Goal: Check status: Check status

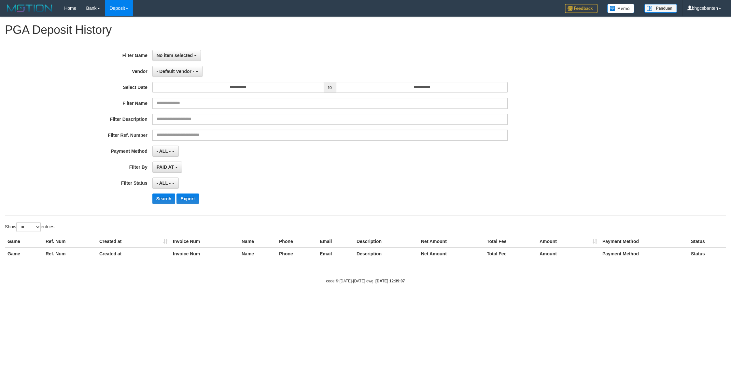
select select
select select "**"
click at [177, 50] on button "No item selected" at bounding box center [176, 55] width 49 height 11
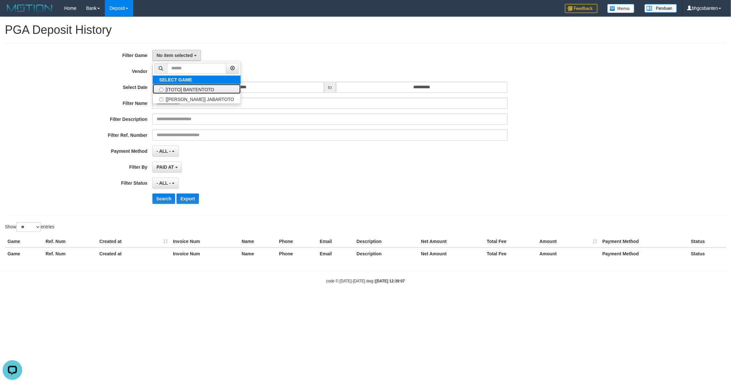
drag, startPoint x: 190, startPoint y: 87, endPoint x: 195, endPoint y: 81, distance: 7.5
click at [192, 88] on label "[ITOTO] BANTENTOTO" at bounding box center [197, 89] width 88 height 10
click at [192, 89] on label "[ITOTO] BANTENTOTO" at bounding box center [197, 89] width 88 height 10
select select "****"
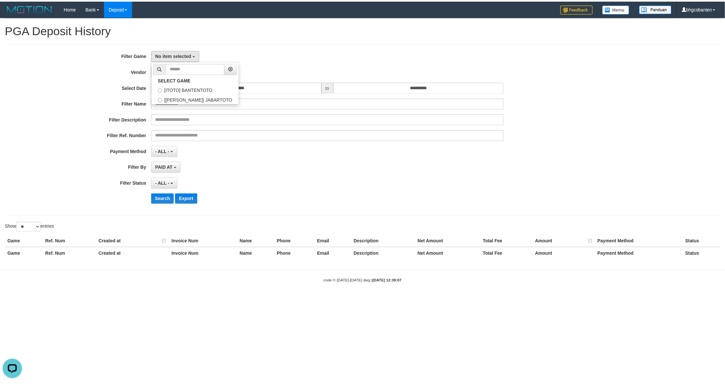
scroll to position [6, 0]
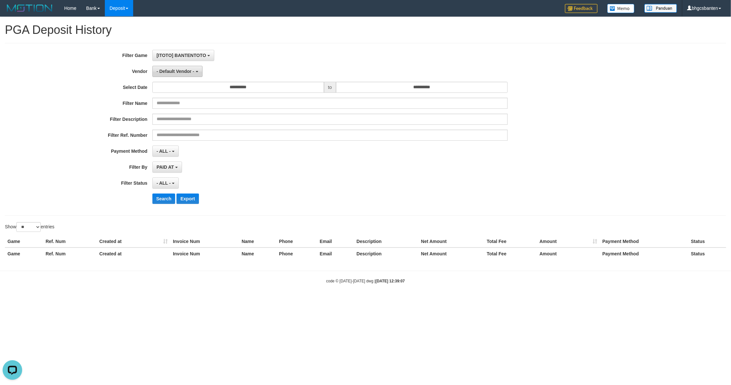
click at [181, 67] on button "- Default Vendor -" at bounding box center [177, 71] width 50 height 11
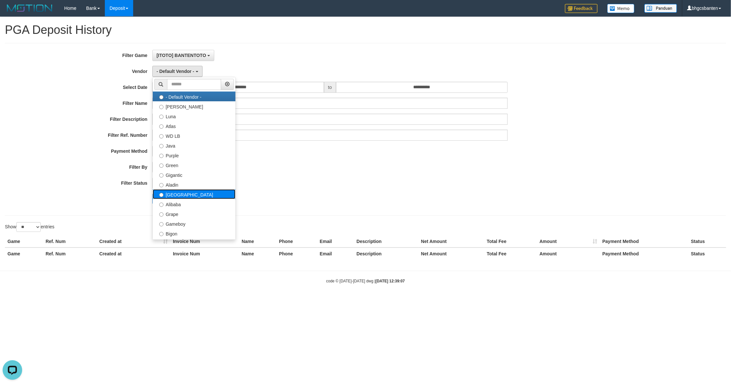
click at [189, 192] on label "[GEOGRAPHIC_DATA]" at bounding box center [194, 194] width 83 height 10
select select "**********"
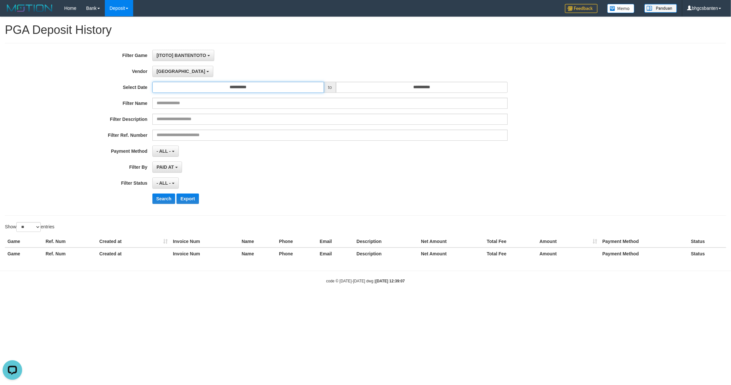
click at [304, 83] on input "**********" at bounding box center [238, 87] width 172 height 11
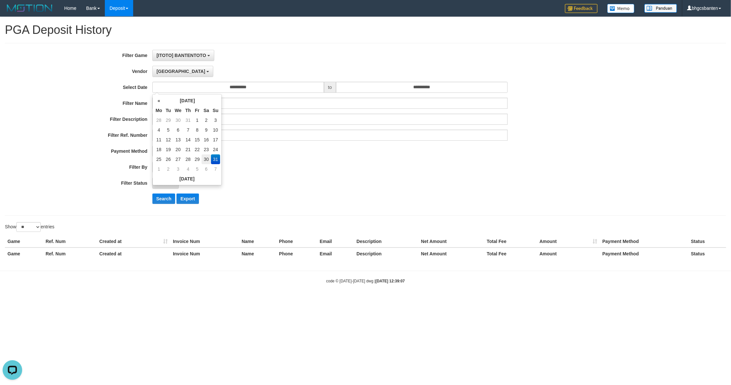
click at [205, 162] on td "30" at bounding box center [206, 159] width 9 height 10
type input "**********"
click at [403, 91] on input "**********" at bounding box center [422, 87] width 172 height 11
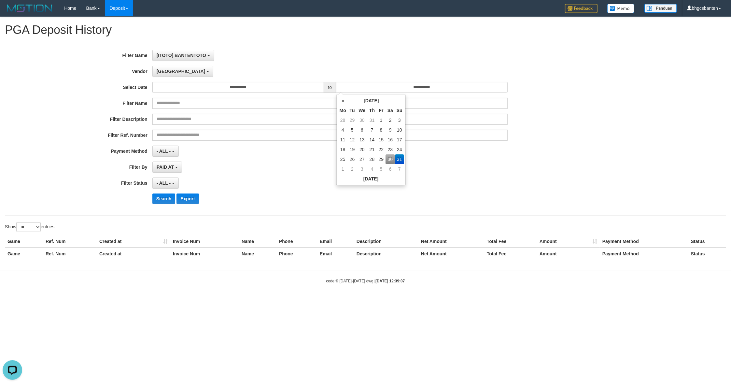
click at [389, 158] on td "30" at bounding box center [390, 159] width 9 height 10
type input "**********"
click at [270, 165] on div "PAID AT PAID AT CREATED AT" at bounding box center [329, 167] width 355 height 11
click at [161, 200] on button "Search" at bounding box center [163, 199] width 23 height 10
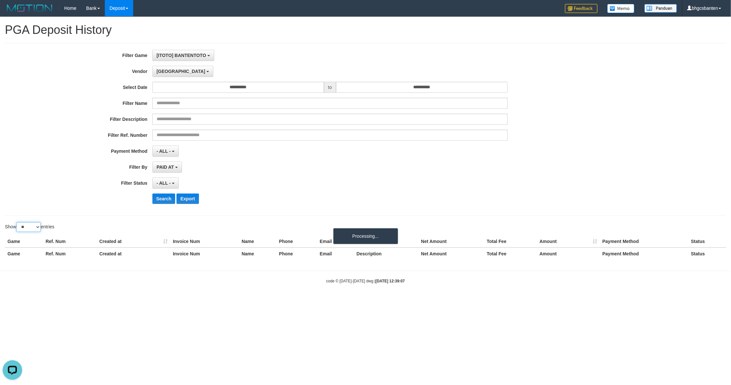
click at [35, 227] on select "** ** ** ***" at bounding box center [28, 227] width 24 height 10
select select "***"
click at [17, 224] on select "** ** ** ***" at bounding box center [28, 227] width 24 height 10
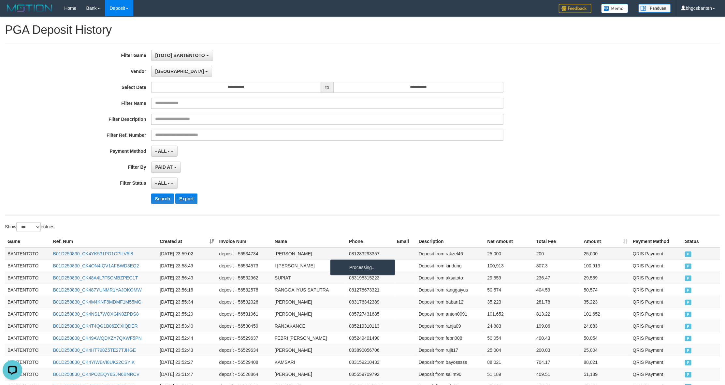
click at [27, 257] on td "BANTENTOTO" at bounding box center [28, 254] width 46 height 12
click at [16, 257] on td "BANTENTOTO" at bounding box center [28, 254] width 46 height 12
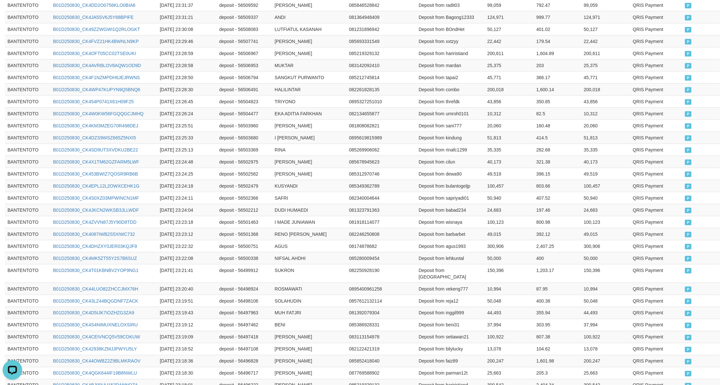
scroll to position [1144, 0]
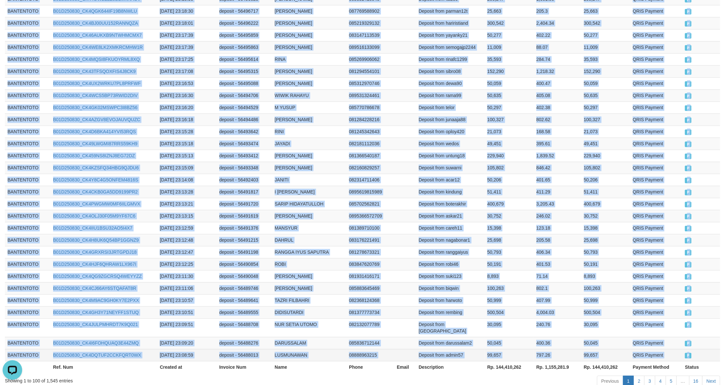
click at [697, 349] on td "P" at bounding box center [701, 355] width 38 height 12
copy tbody "BANTENTOTO B01D250830_CK4YK531PO1CPILV5I8 [DATE] 23:59:02 deposit - 56534734 [P…"
click at [635, 376] on link "2" at bounding box center [638, 381] width 11 height 11
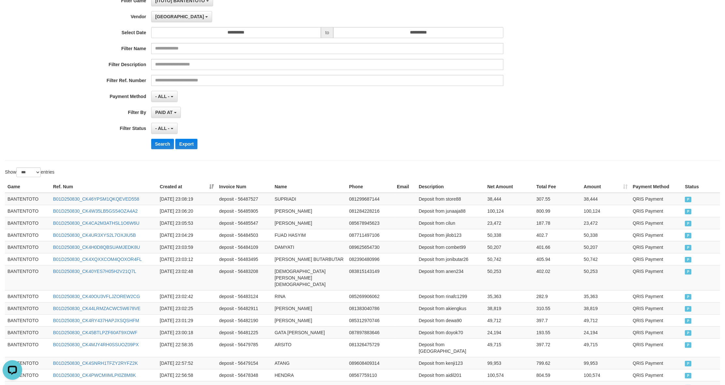
scroll to position [0, 0]
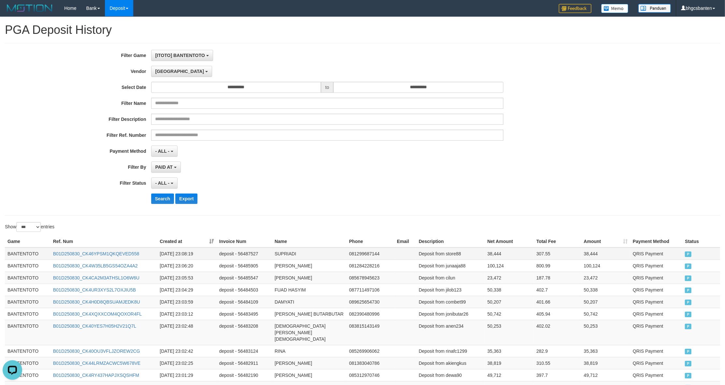
click at [18, 253] on td "BANTENTOTO" at bounding box center [28, 254] width 46 height 12
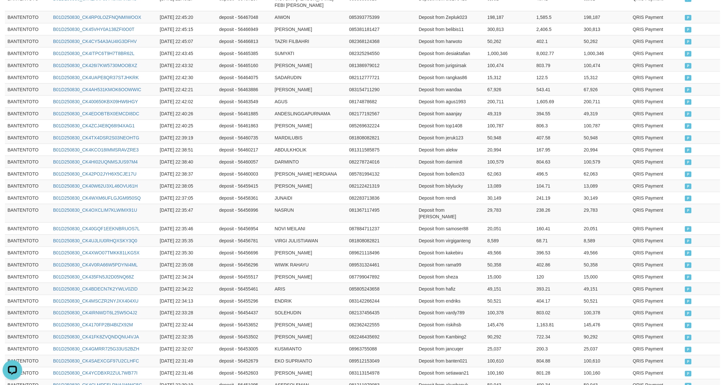
scroll to position [1157, 0]
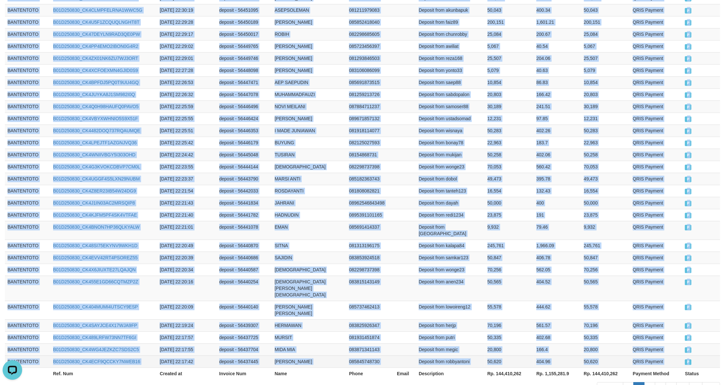
click at [701, 355] on td "P" at bounding box center [701, 361] width 38 height 12
copy tbody "BANTENTOTO B01D250830_CK46YPSM1QKQEVED558 [DATE] 23:08:19 deposit - 56487527 SU…"
click at [650, 382] on link "3" at bounding box center [649, 387] width 11 height 11
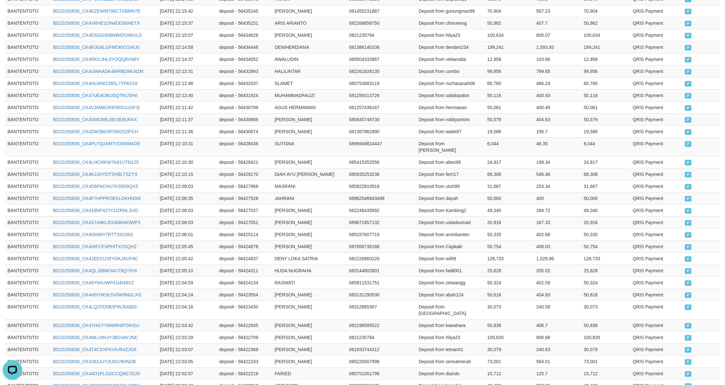
scroll to position [34, 0]
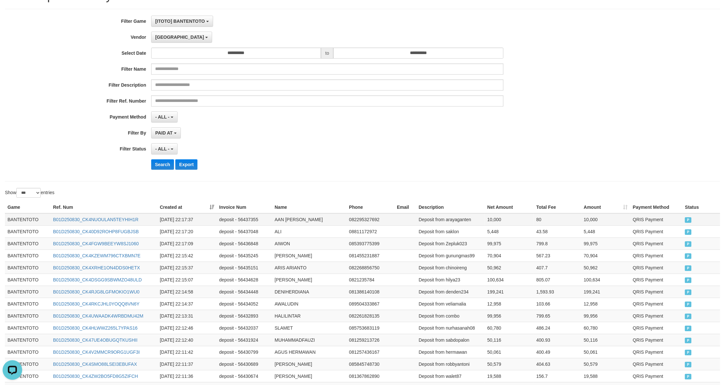
click at [23, 220] on td "BANTENTOTO" at bounding box center [28, 219] width 46 height 12
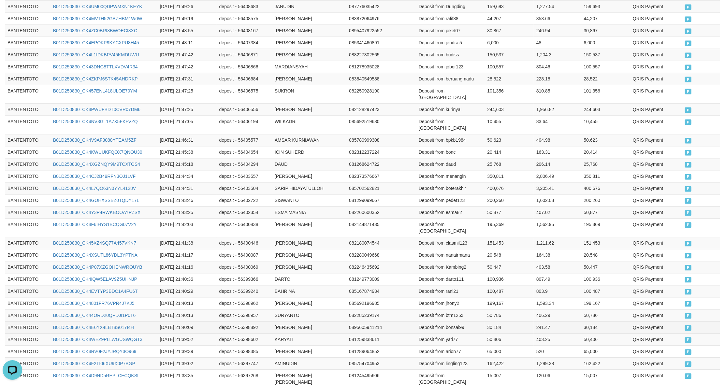
scroll to position [1164, 0]
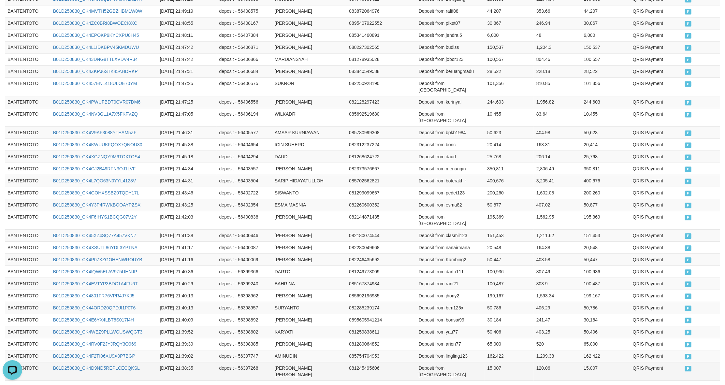
click at [689, 362] on td "P" at bounding box center [701, 371] width 38 height 19
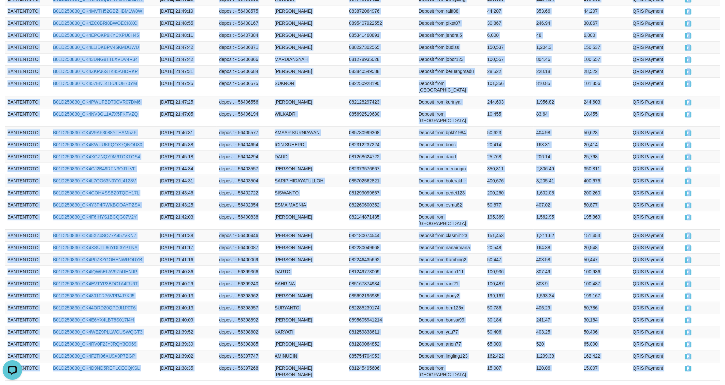
copy tbody "BANTENTOTO B01D250830_CK4NUOULAN5TEYHIH1R [DATE] 22:17:37 deposit - 56437355 AA…"
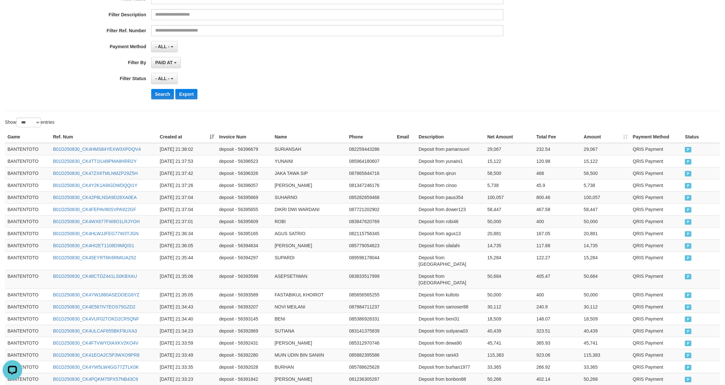
scroll to position [0, 0]
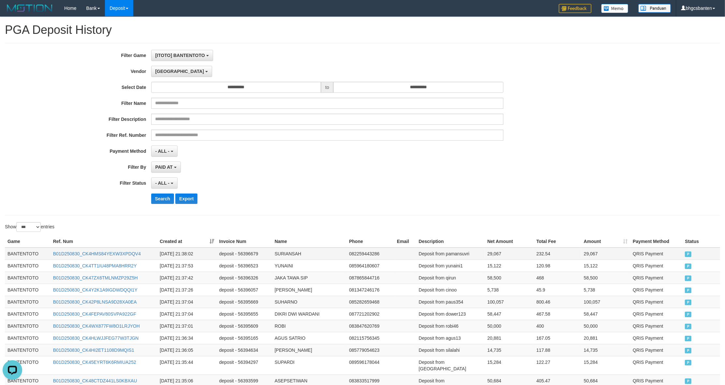
click at [23, 252] on td "BANTENTOTO" at bounding box center [28, 254] width 46 height 12
drag, startPoint x: 23, startPoint y: 252, endPoint x: 31, endPoint y: 250, distance: 7.6
click at [24, 252] on td "BANTENTOTO" at bounding box center [28, 254] width 46 height 12
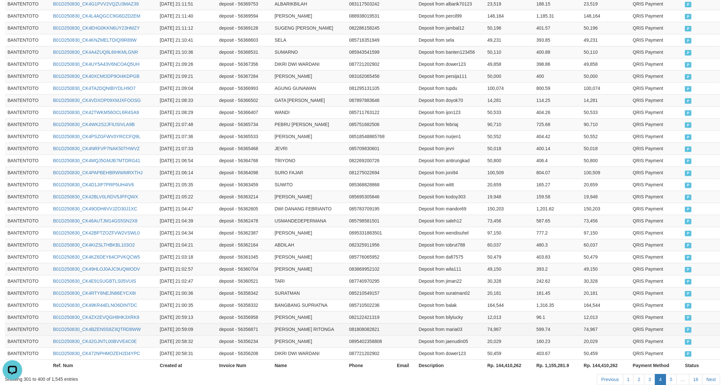
scroll to position [1144, 0]
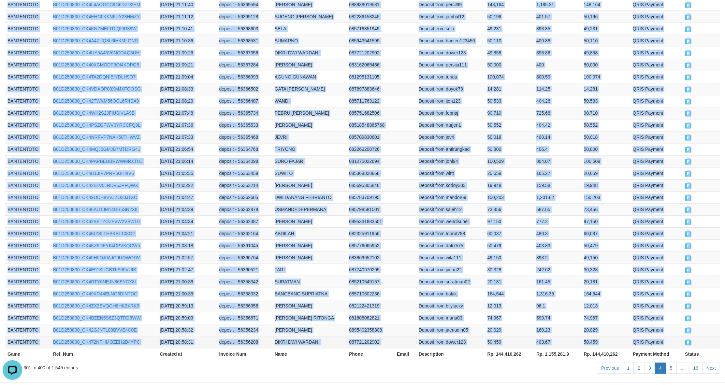
click at [711, 336] on td "P" at bounding box center [701, 342] width 38 height 12
copy tbody "BANTENTOTO B01D250830_CK4HMS84YEXW3XPDQV4 [DATE] 21:38:02 deposit - 56396679 SU…"
click at [672, 363] on link "5" at bounding box center [671, 368] width 11 height 11
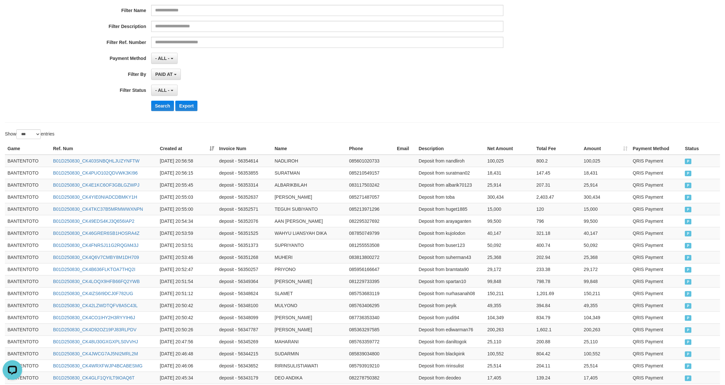
scroll to position [0, 0]
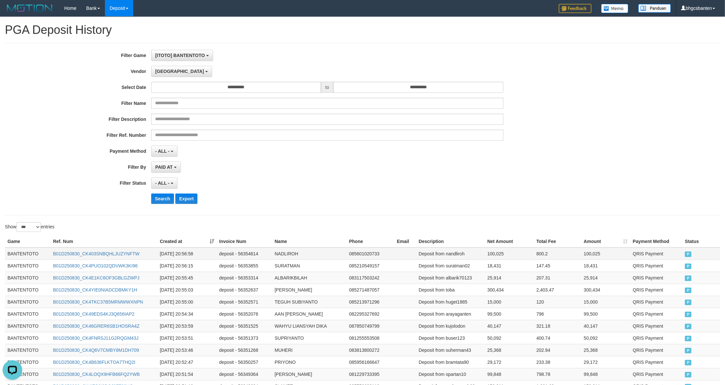
click at [28, 255] on td "BANTENTOTO" at bounding box center [28, 254] width 46 height 12
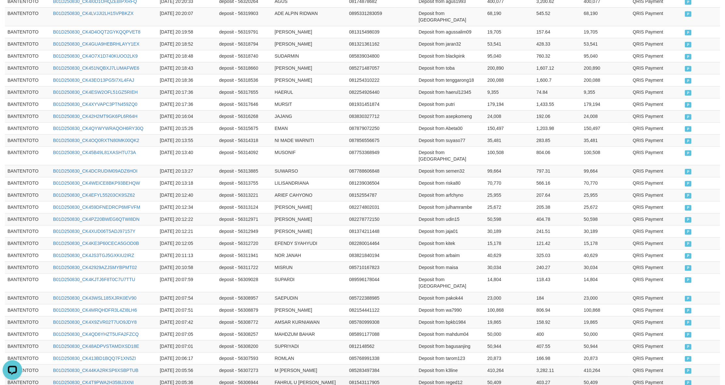
scroll to position [1144, 0]
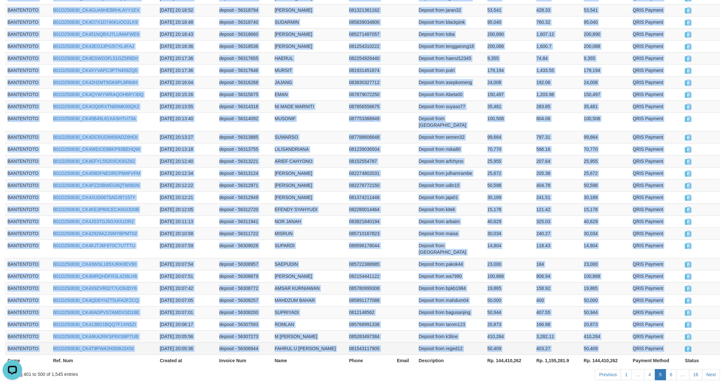
click at [699, 342] on td "P" at bounding box center [701, 348] width 38 height 12
copy tbody "BANTENTOTO B01D250830_CK403SNBQHLJUZYNFTW [DATE] 20:56:58 deposit - 56354614 NA…"
drag, startPoint x: 666, startPoint y: 339, endPoint x: 718, endPoint y: 308, distance: 60.5
click at [666, 369] on link "6" at bounding box center [671, 374] width 11 height 11
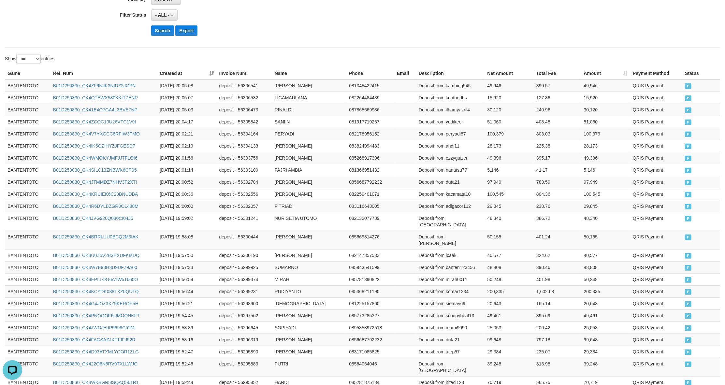
scroll to position [21, 0]
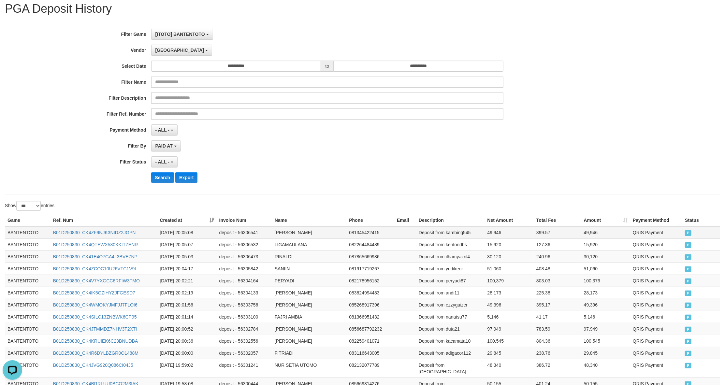
click at [32, 238] on td "BANTENTOTO" at bounding box center [28, 232] width 46 height 12
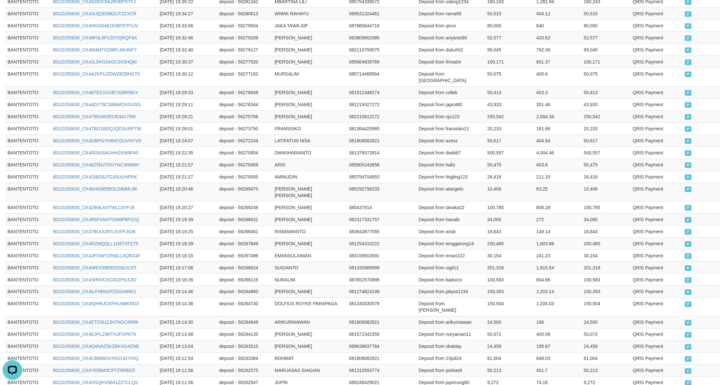
scroll to position [1151, 0]
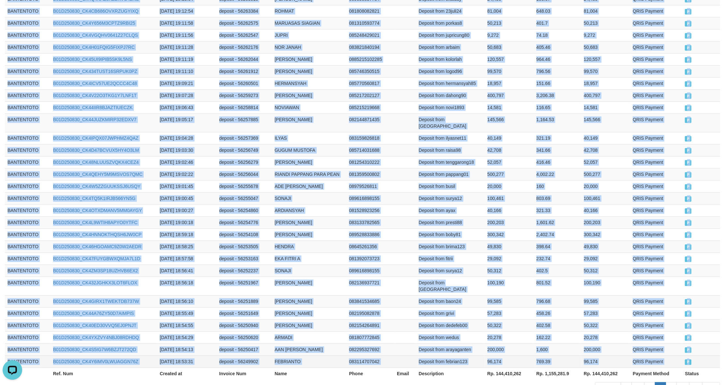
click at [710, 355] on td "P" at bounding box center [701, 361] width 38 height 12
copy tbody "BANTENTOTO B01D250830_CK4ZF9NJK3NIDZ2JGPN [DATE] 20:05:08 deposit - 56306541 M …"
drag, startPoint x: 670, startPoint y: 340, endPoint x: 700, endPoint y: 328, distance: 32.2
click at [670, 382] on link "7" at bounding box center [671, 387] width 11 height 11
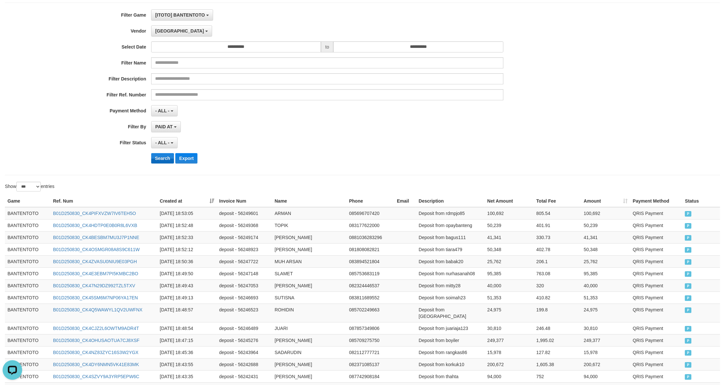
scroll to position [0, 0]
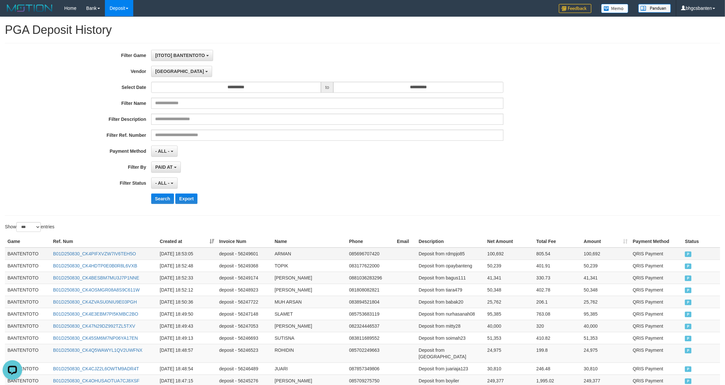
click at [15, 251] on td "BANTENTOTO" at bounding box center [28, 254] width 46 height 12
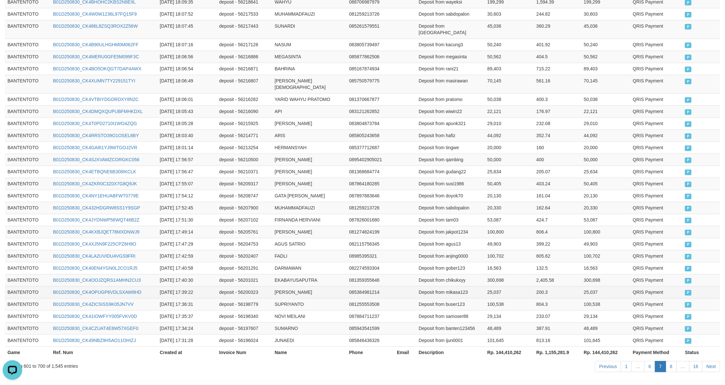
scroll to position [1157, 0]
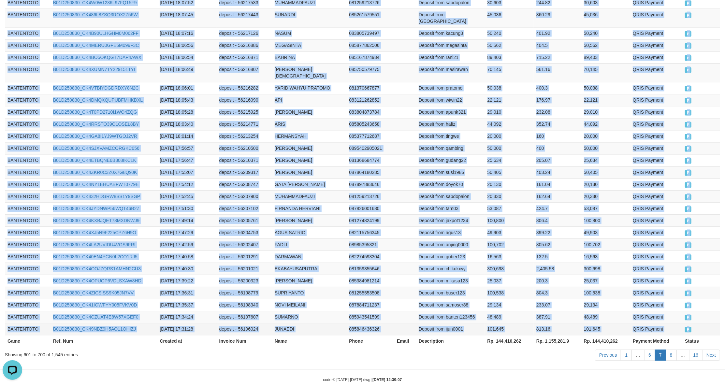
click at [695, 323] on td "P" at bounding box center [701, 329] width 38 height 12
copy tbody "BANTENTOTO B01D250830_CK4PIFXVZW7IV6TEH5O [DATE] 18:53:05 deposit - 56249601 AR…"
click at [671, 350] on link "8" at bounding box center [671, 355] width 11 height 11
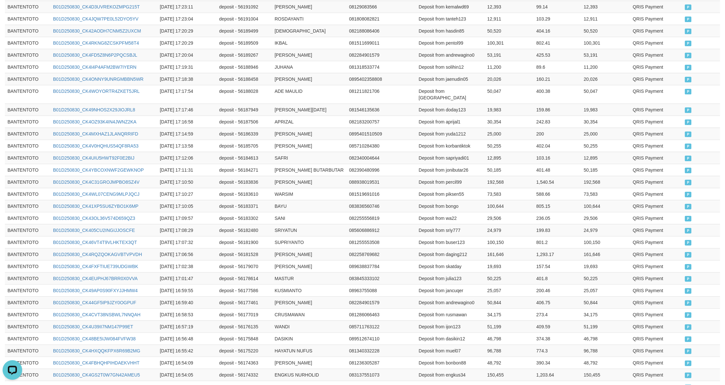
scroll to position [21, 0]
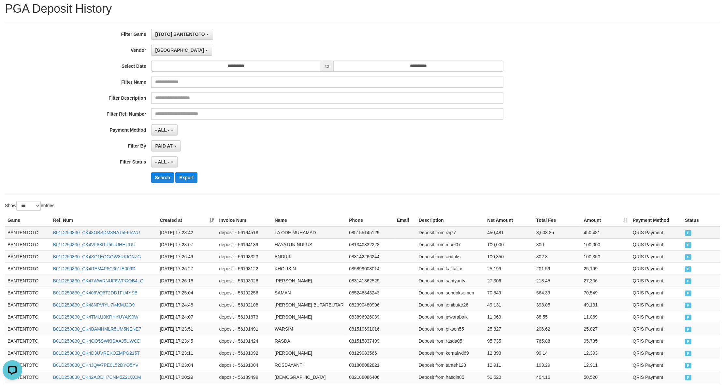
click at [27, 238] on td "BANTENTOTO" at bounding box center [28, 232] width 46 height 12
click at [26, 238] on td "BANTENTOTO" at bounding box center [28, 232] width 46 height 12
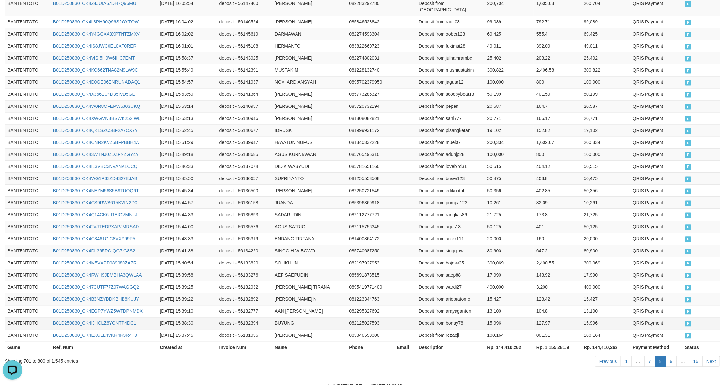
scroll to position [1151, 0]
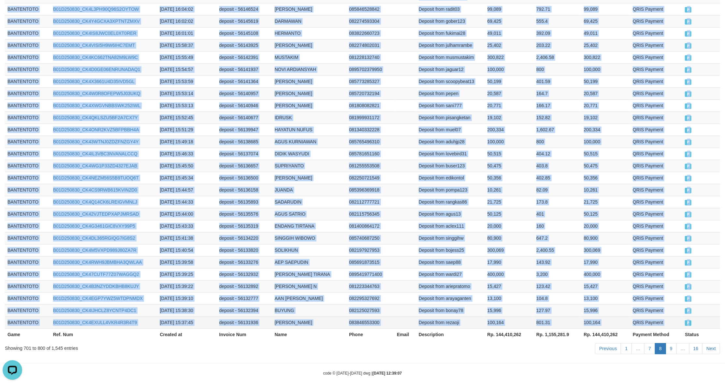
click at [709, 316] on td "P" at bounding box center [701, 322] width 38 height 12
copy tbody "BANTENTOTO B01D250830_CK43OBSDM8NAT5FF5WU [DATE] 17:28:42 deposit - 56194518 [G…"
click at [672, 343] on link "9" at bounding box center [671, 348] width 11 height 11
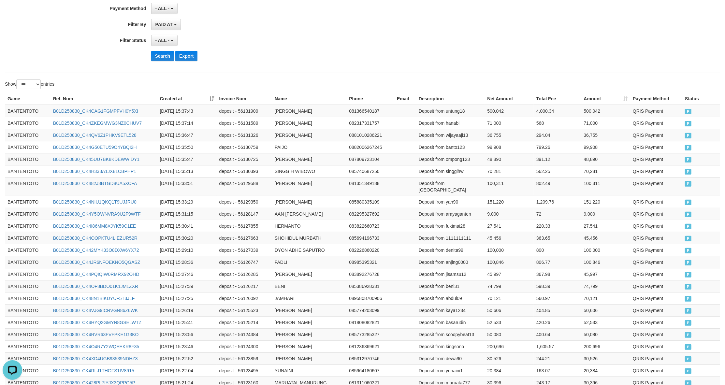
scroll to position [15, 0]
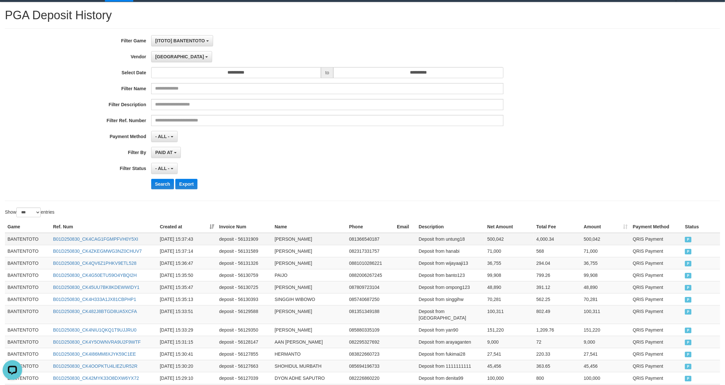
click at [11, 244] on td "BANTENTOTO" at bounding box center [28, 239] width 46 height 12
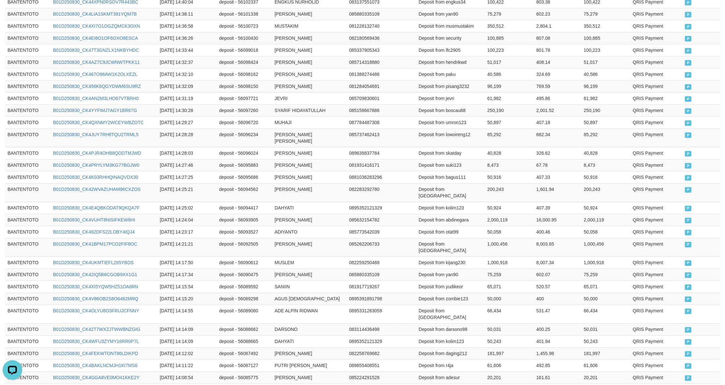
scroll to position [1144, 0]
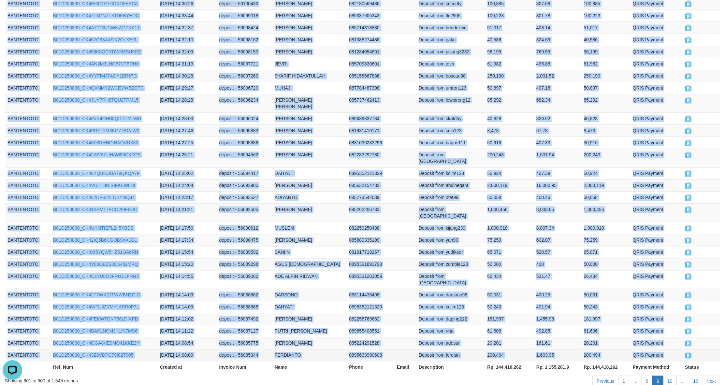
click at [696, 349] on td "P" at bounding box center [701, 355] width 38 height 12
copy tbody "BANTENTOTO B01D250830_CK4CAG1FGMPFVH0Y5XI [DATE] 15:37:43 deposit - 56131909 NI…"
click at [672, 376] on link "10" at bounding box center [670, 381] width 14 height 11
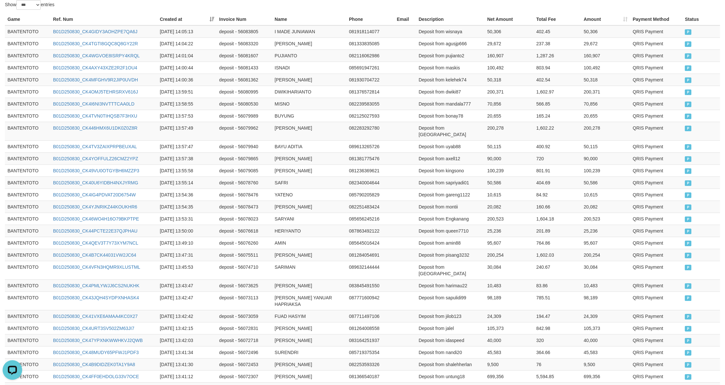
scroll to position [34, 0]
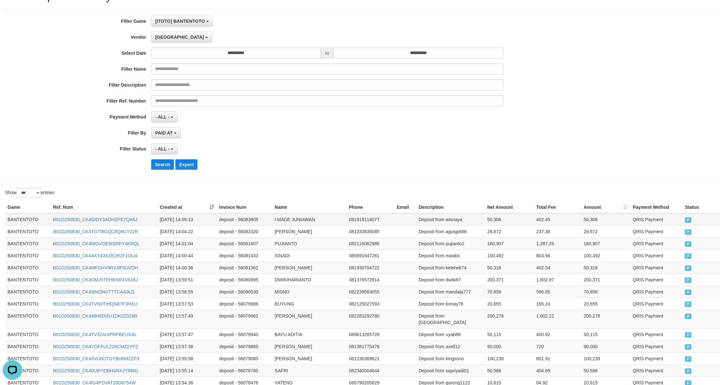
click at [23, 219] on td "BANTENTOTO" at bounding box center [28, 219] width 46 height 12
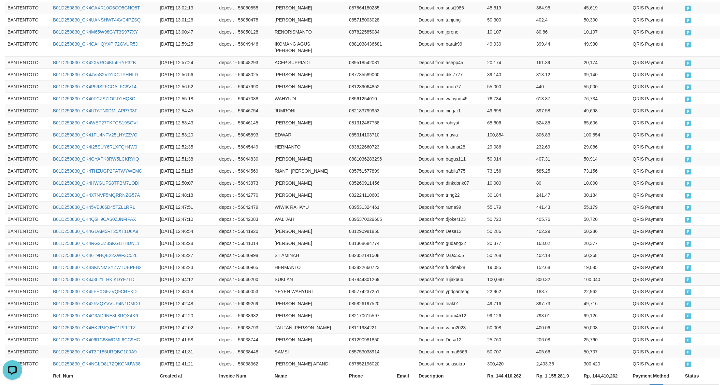
scroll to position [1164, 0]
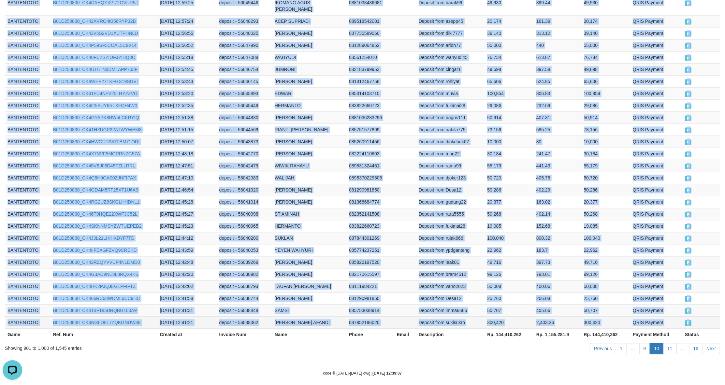
click at [691, 316] on td "P" at bounding box center [701, 322] width 38 height 12
copy tbody "BANTENTOTO B01D250830_CK4GIDY3AOHZPE7QA6J [DATE] 14:05:13 deposit - 56083805 I …"
click at [670, 345] on link "11" at bounding box center [670, 348] width 14 height 11
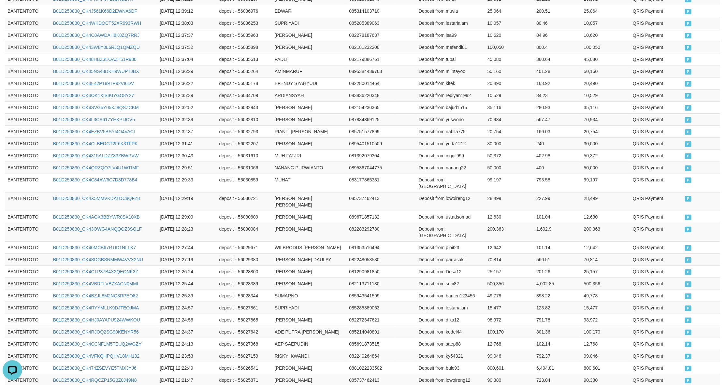
scroll to position [0, 0]
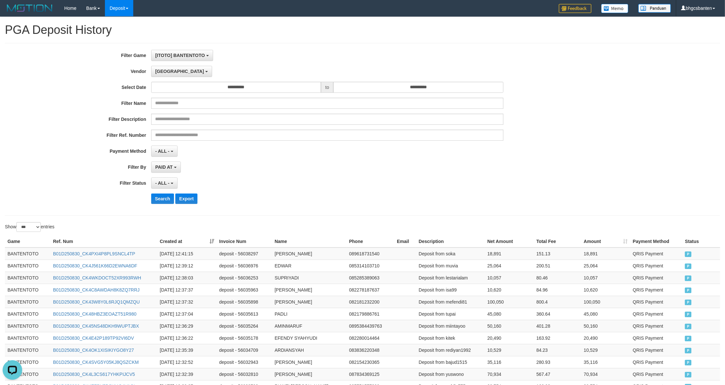
click at [13, 247] on th "Game" at bounding box center [28, 242] width 46 height 12
click at [14, 251] on td "BANTENTOTO" at bounding box center [28, 254] width 46 height 12
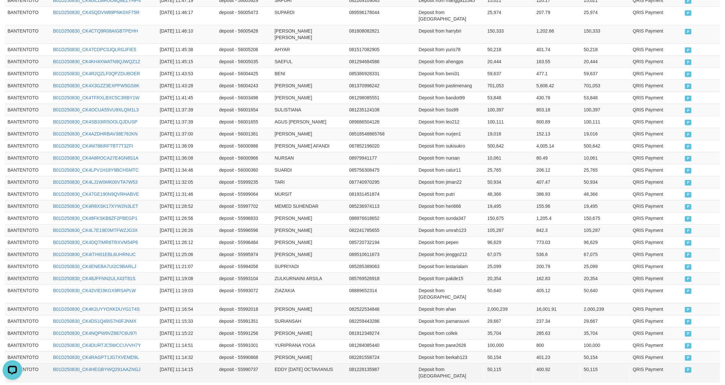
scroll to position [1144, 0]
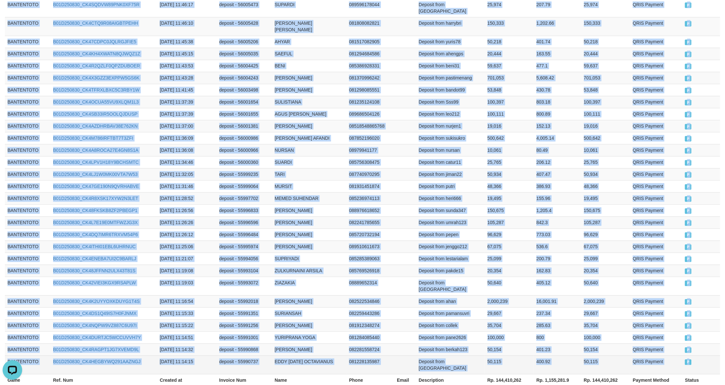
click at [698, 355] on td "P" at bounding box center [701, 364] width 38 height 19
drag, startPoint x: 671, startPoint y: 340, endPoint x: 615, endPoint y: 339, distance: 55.7
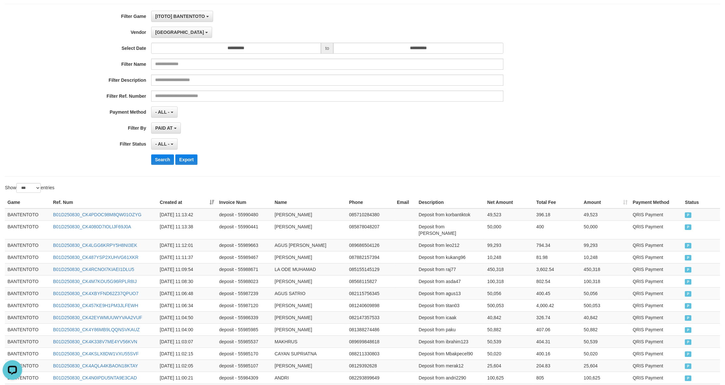
scroll to position [0, 0]
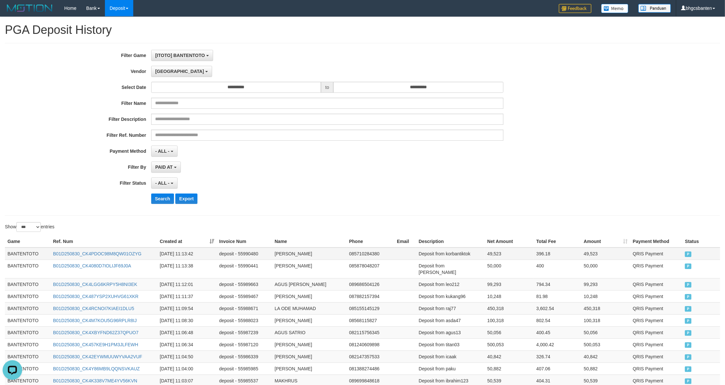
click at [20, 255] on td "BANTENTOTO" at bounding box center [28, 254] width 46 height 12
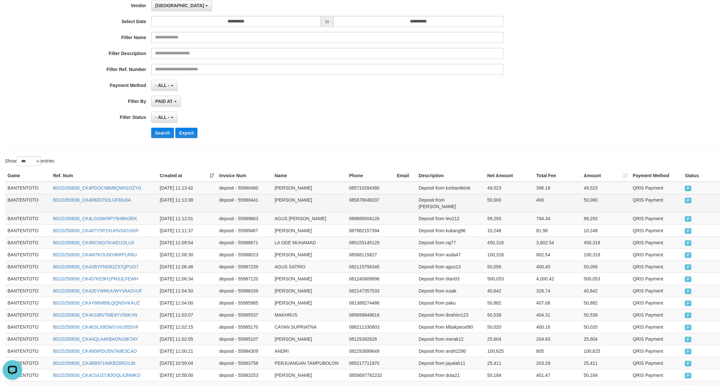
scroll to position [87, 0]
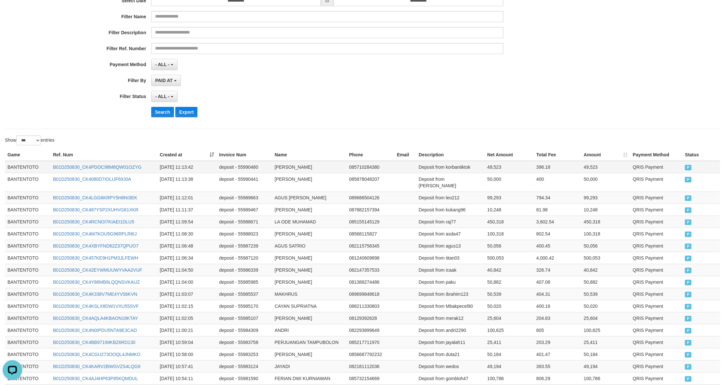
click at [26, 166] on td "BANTENTOTO" at bounding box center [28, 167] width 46 height 12
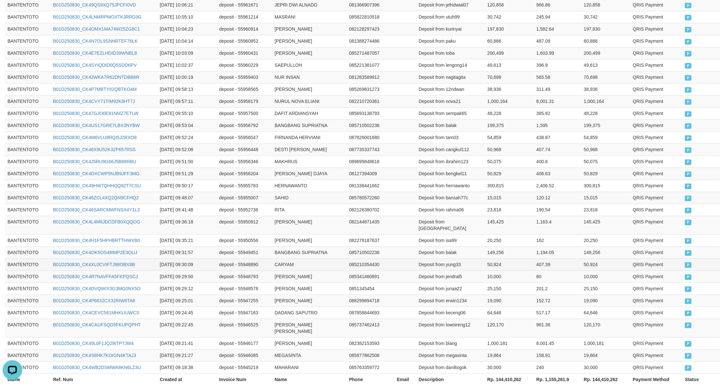
scroll to position [1164, 0]
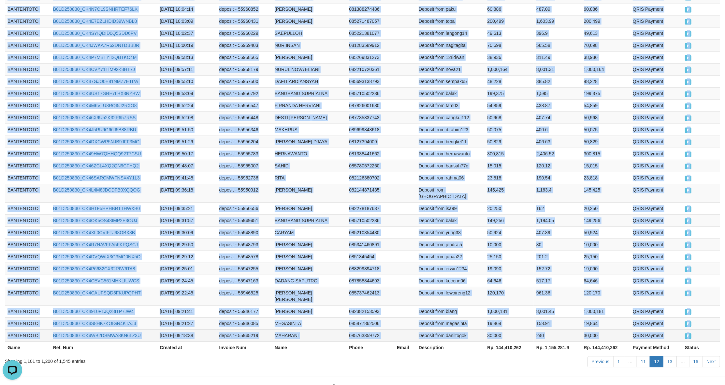
click at [708, 329] on td "P" at bounding box center [701, 335] width 38 height 12
click at [668, 356] on link "13" at bounding box center [670, 361] width 14 height 11
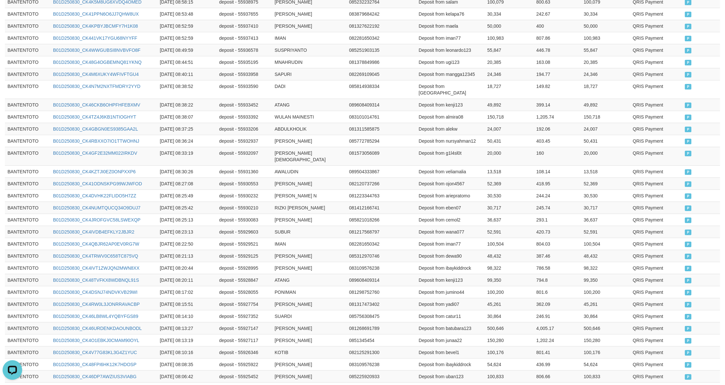
scroll to position [28, 0]
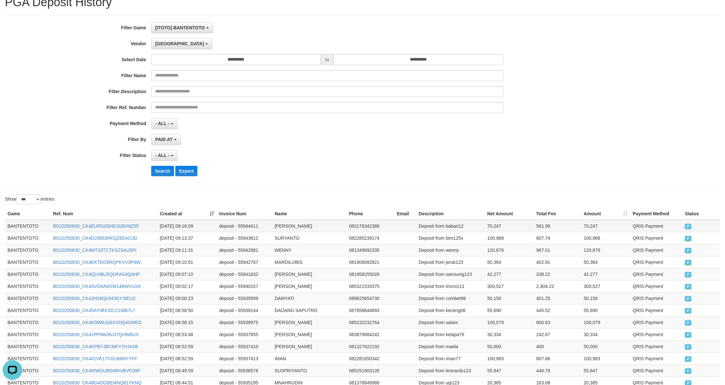
click at [27, 224] on td "BANTENTOTO" at bounding box center [28, 226] width 46 height 12
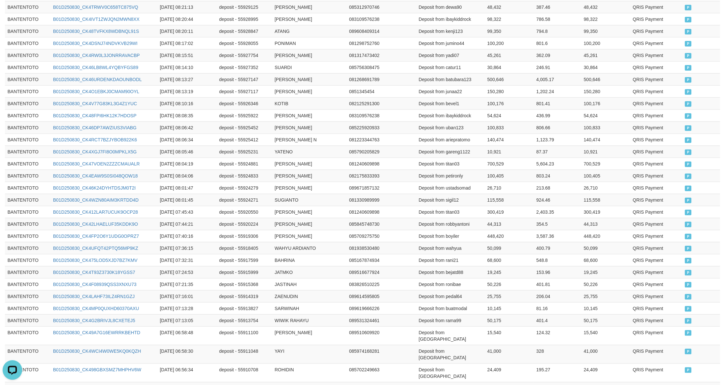
scroll to position [1157, 0]
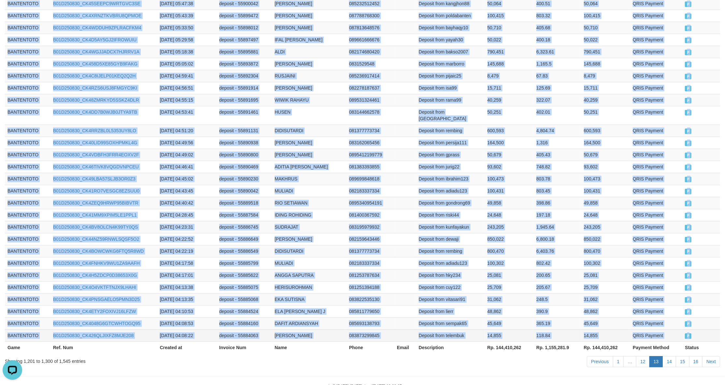
click at [696, 329] on td "P" at bounding box center [701, 335] width 38 height 12
click at [671, 356] on link "14" at bounding box center [669, 361] width 14 height 11
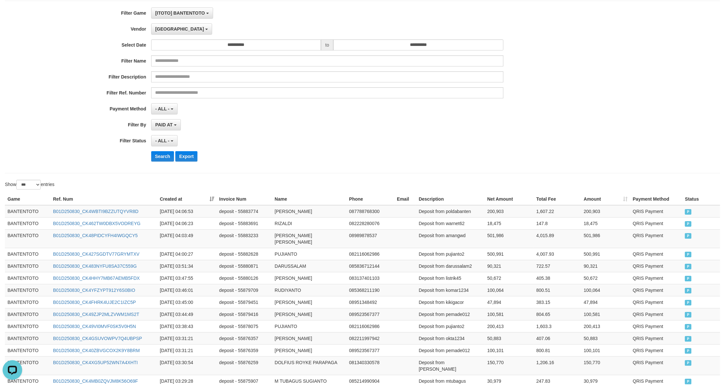
scroll to position [0, 0]
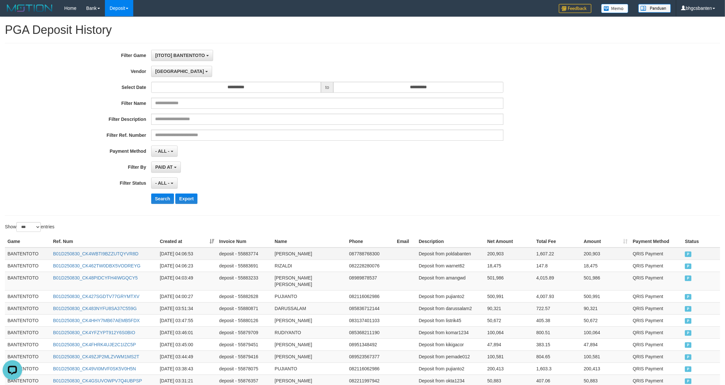
click at [13, 255] on td "BANTENTOTO" at bounding box center [28, 254] width 46 height 12
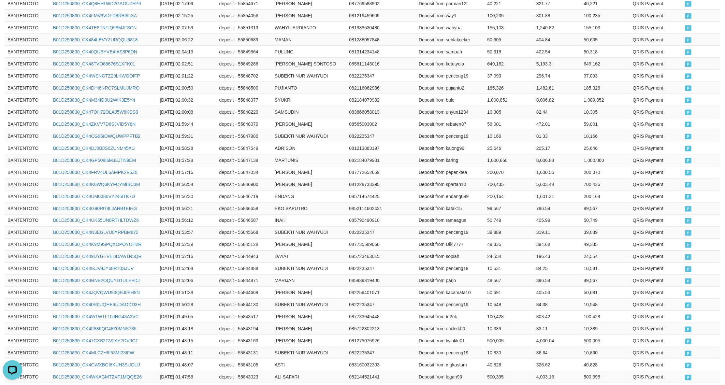
scroll to position [1151, 0]
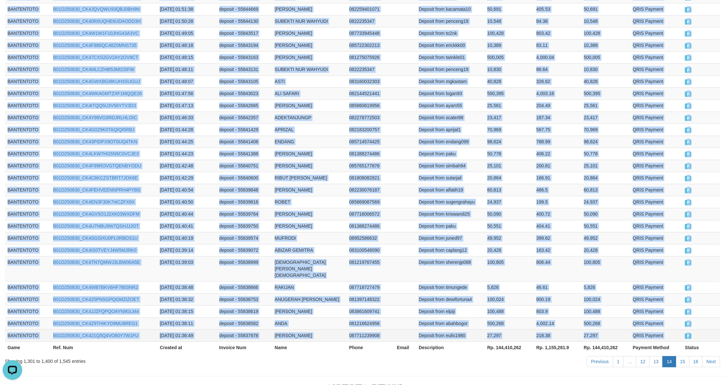
click at [699, 329] on td "P" at bounding box center [701, 335] width 38 height 12
click at [682, 356] on link "15" at bounding box center [683, 361] width 14 height 11
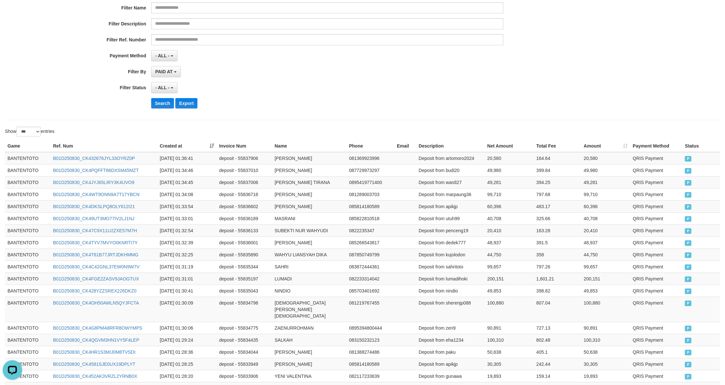
scroll to position [0, 0]
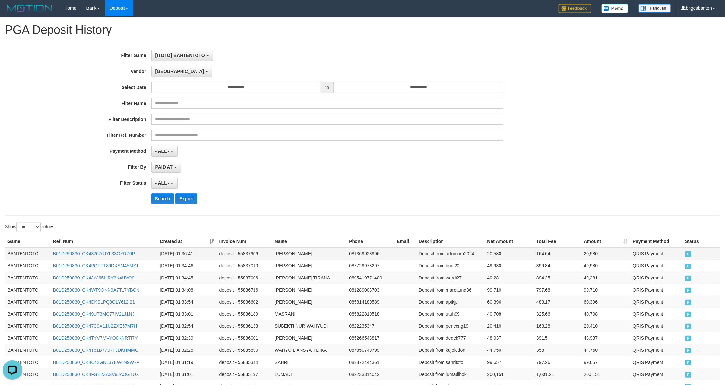
click at [18, 249] on td "BANTENTOTO" at bounding box center [28, 254] width 46 height 12
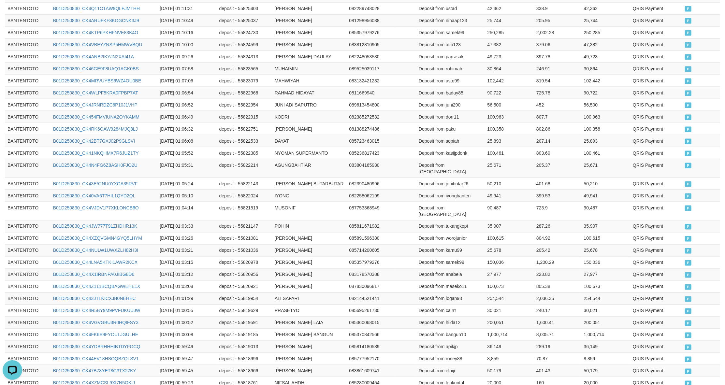
scroll to position [1164, 0]
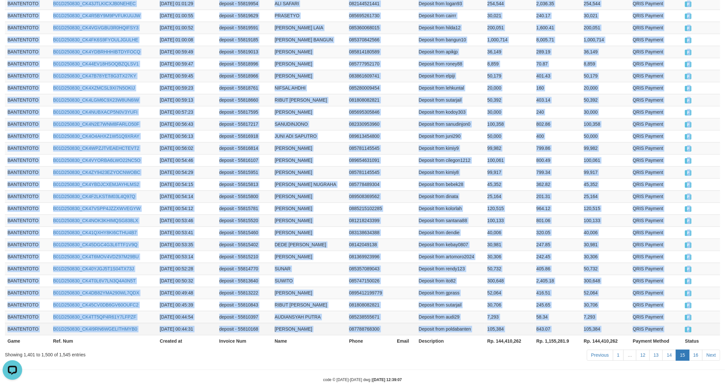
click at [700, 323] on td "P" at bounding box center [701, 329] width 38 height 12
click at [693, 350] on link "16" at bounding box center [696, 355] width 14 height 11
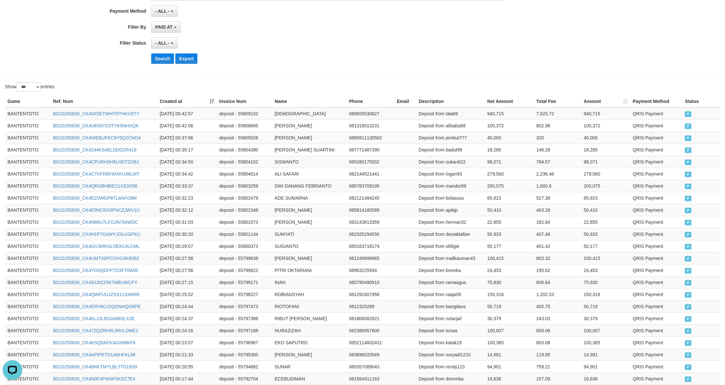
scroll to position [0, 0]
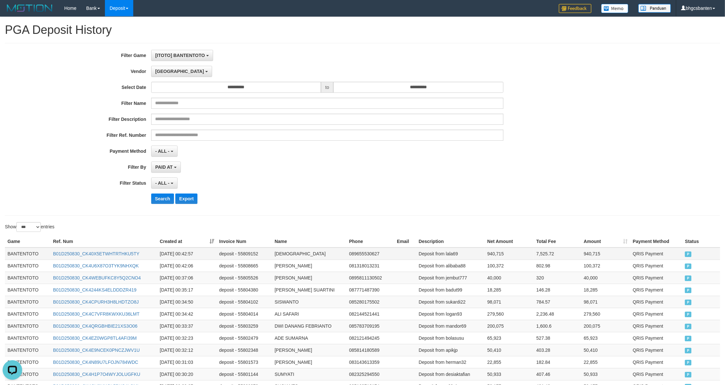
click at [17, 250] on td "BANTENTOTO" at bounding box center [28, 254] width 46 height 12
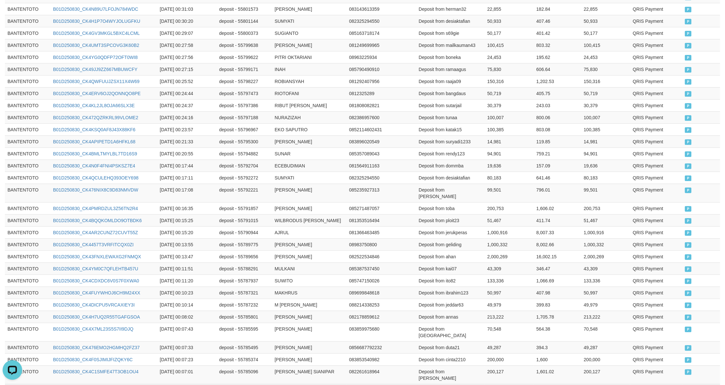
scroll to position [482, 0]
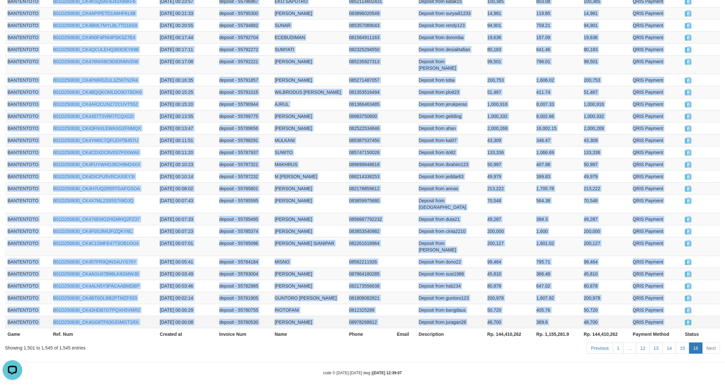
click at [716, 316] on td "P" at bounding box center [701, 322] width 38 height 12
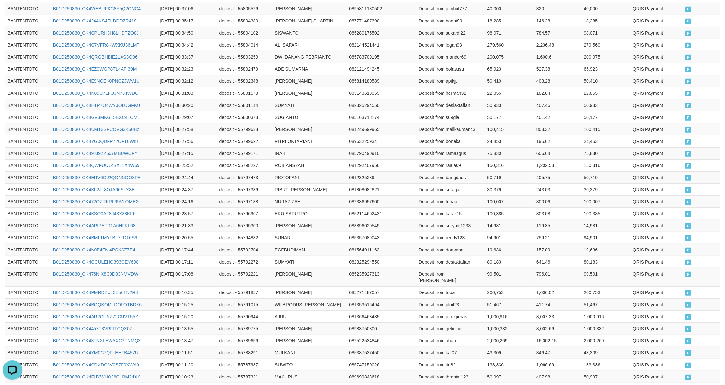
scroll to position [0, 0]
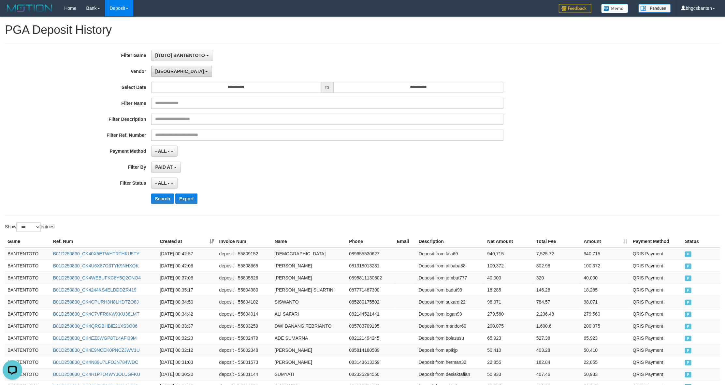
click at [164, 73] on span "[GEOGRAPHIC_DATA]" at bounding box center [179, 71] width 49 height 5
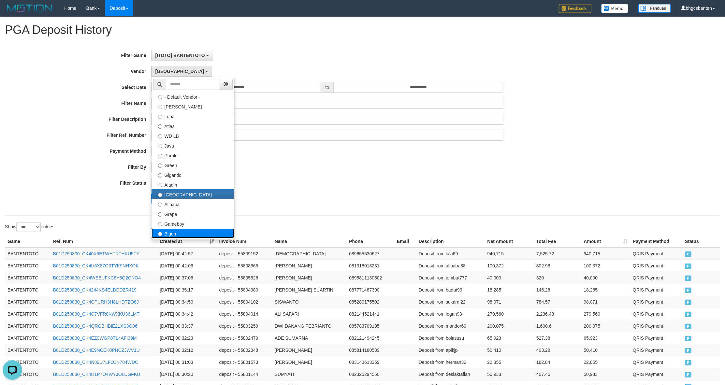
click at [179, 236] on label "Bigon" at bounding box center [193, 233] width 83 height 10
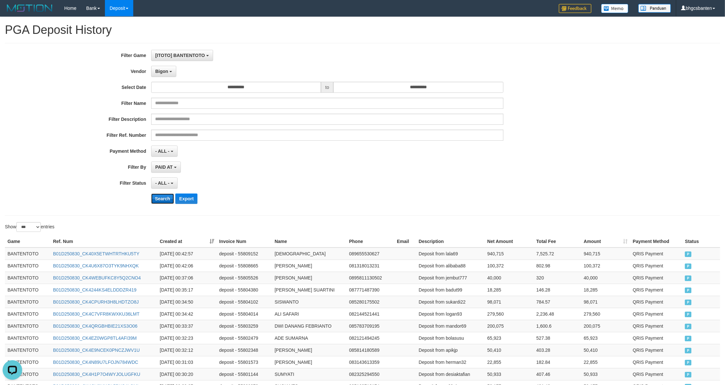
click at [167, 202] on button "Search" at bounding box center [162, 199] width 23 height 10
click at [21, 260] on td "BANTENTOTO" at bounding box center [28, 254] width 46 height 12
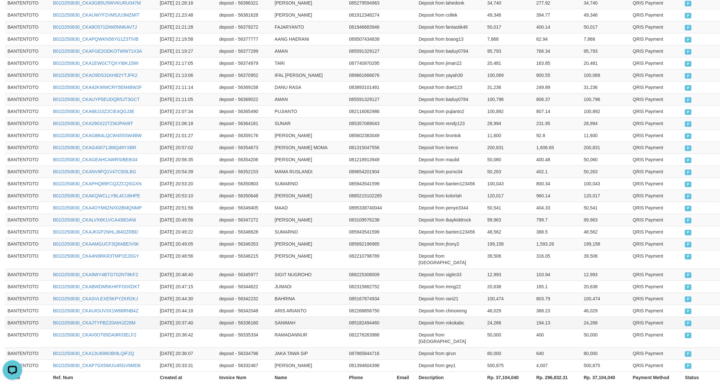
scroll to position [1151, 0]
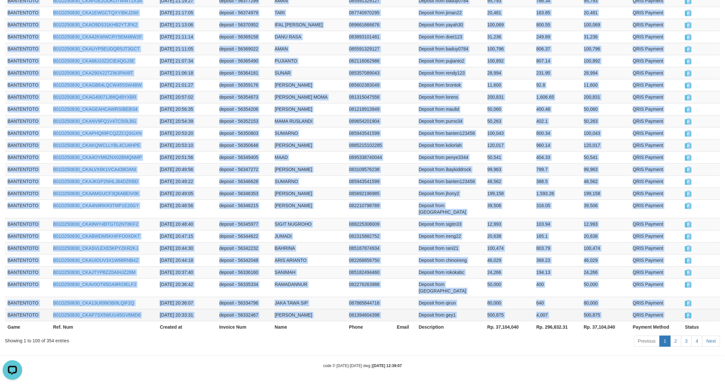
click at [700, 316] on td "P" at bounding box center [701, 315] width 38 height 12
click at [674, 340] on link "2" at bounding box center [675, 341] width 11 height 11
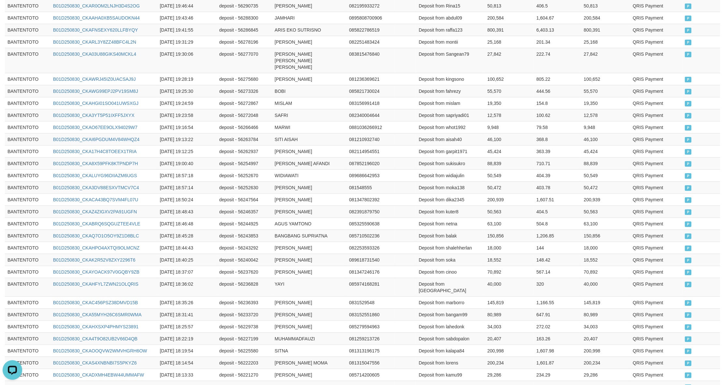
scroll to position [0, 0]
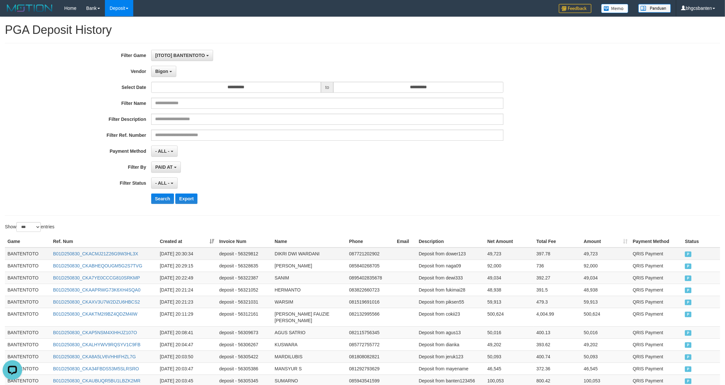
click at [26, 252] on td "BANTENTOTO" at bounding box center [28, 254] width 46 height 12
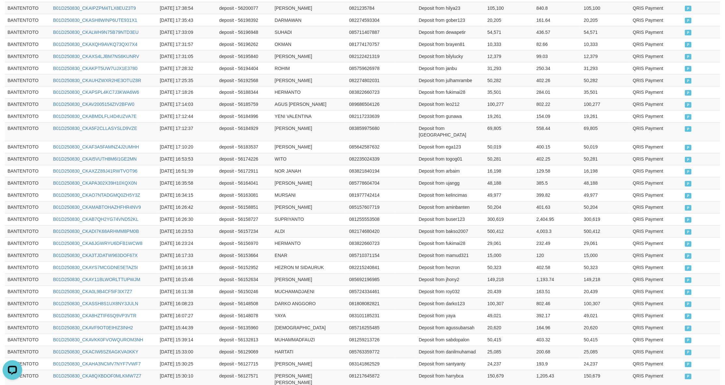
scroll to position [1144, 0]
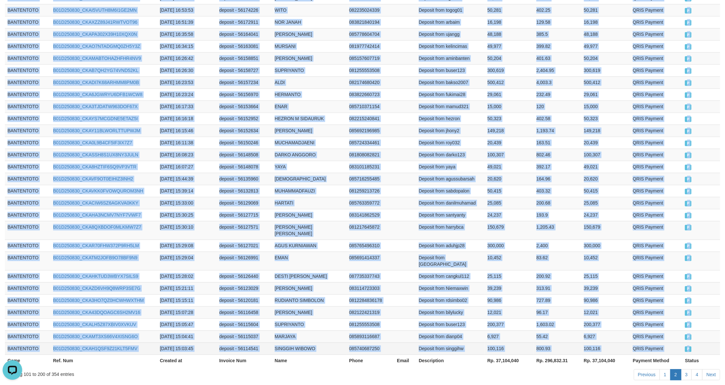
click at [715, 342] on td "P" at bounding box center [701, 348] width 38 height 12
click at [683, 369] on link "3" at bounding box center [686, 374] width 11 height 11
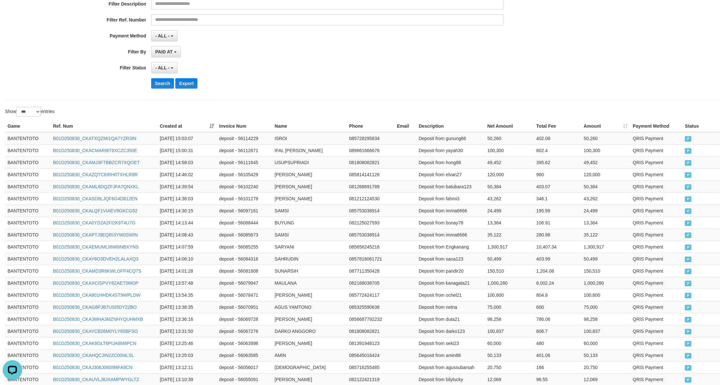
scroll to position [28, 0]
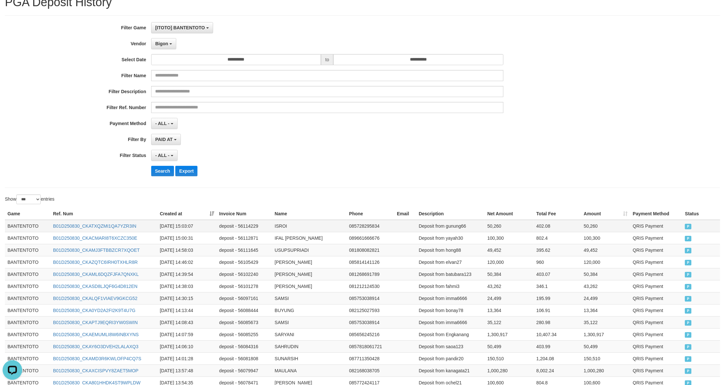
click at [10, 223] on td "BANTENTOTO" at bounding box center [28, 226] width 46 height 12
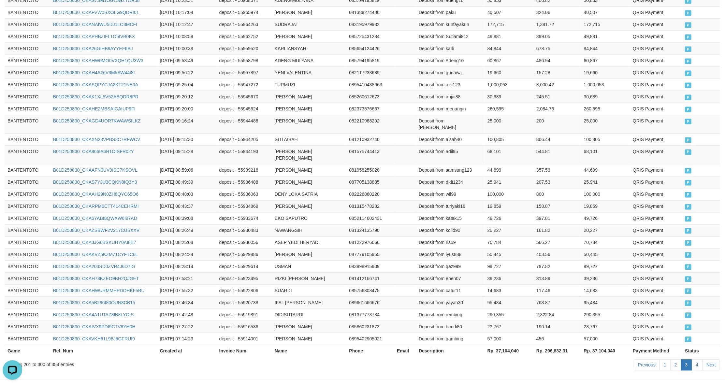
scroll to position [1157, 0]
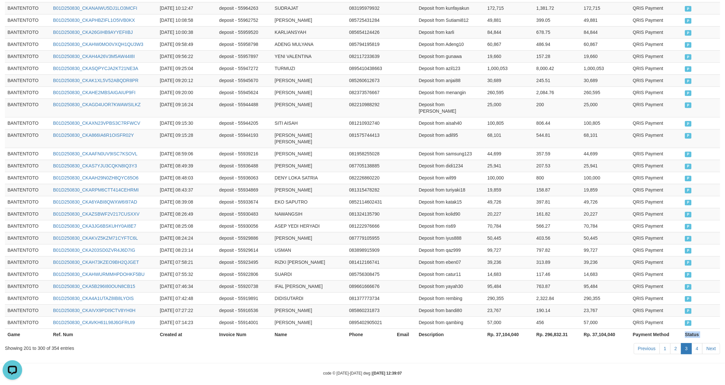
click at [693, 328] on th "Status" at bounding box center [701, 334] width 38 height 12
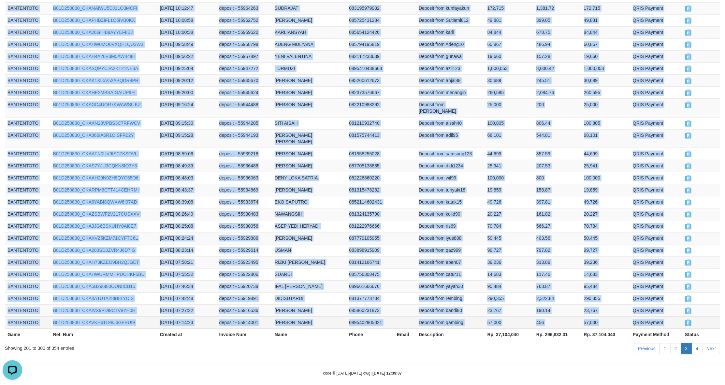
click at [692, 316] on td "P" at bounding box center [701, 322] width 38 height 12
click at [694, 343] on link "4" at bounding box center [696, 348] width 11 height 11
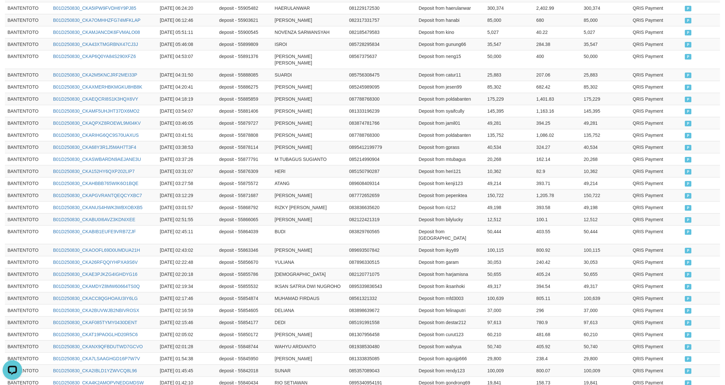
scroll to position [0, 0]
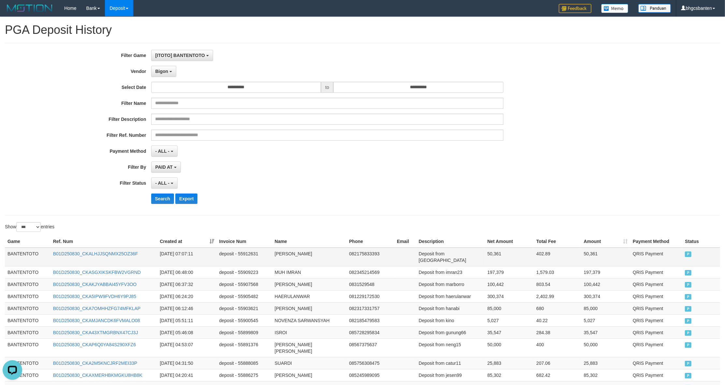
click at [22, 256] on td "BANTENTOTO" at bounding box center [28, 257] width 46 height 19
click at [22, 254] on td "BANTENTOTO" at bounding box center [28, 257] width 46 height 19
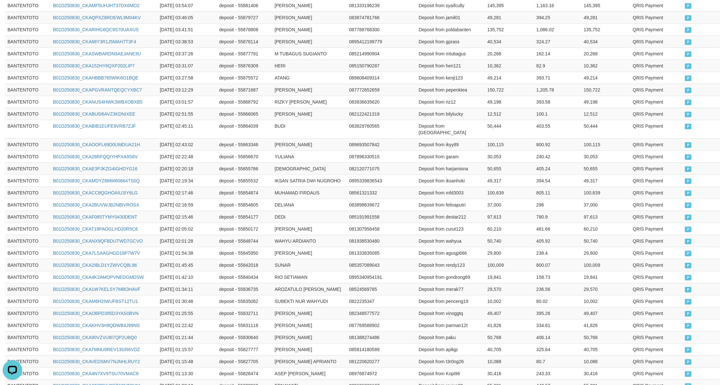
scroll to position [598, 0]
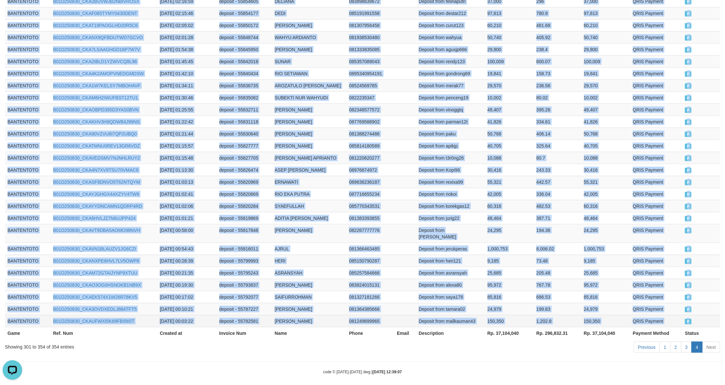
click at [698, 319] on td "P" at bounding box center [701, 321] width 38 height 12
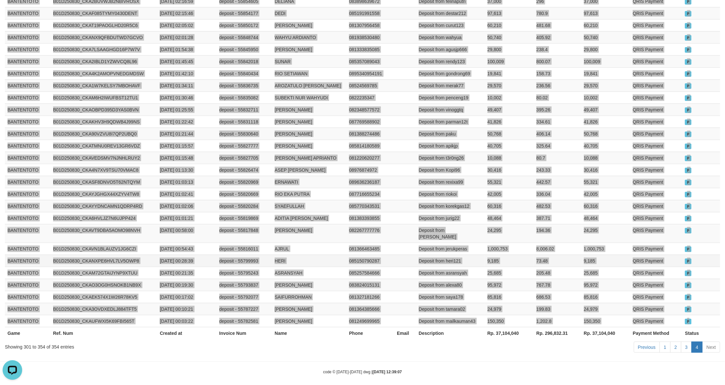
click at [218, 255] on td "deposit - 55799993" at bounding box center [244, 261] width 55 height 12
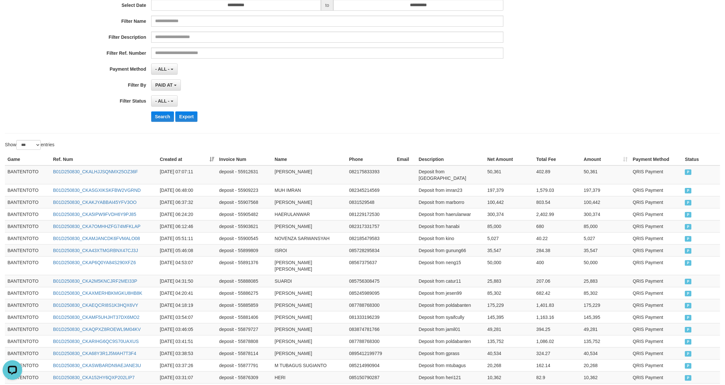
scroll to position [0, 0]
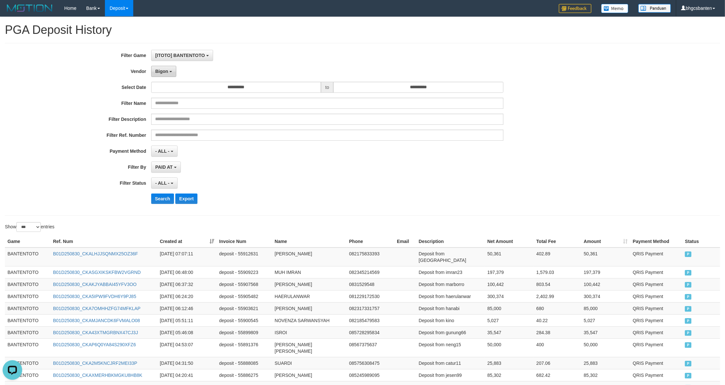
click at [166, 76] on button "Bigon" at bounding box center [163, 71] width 25 height 11
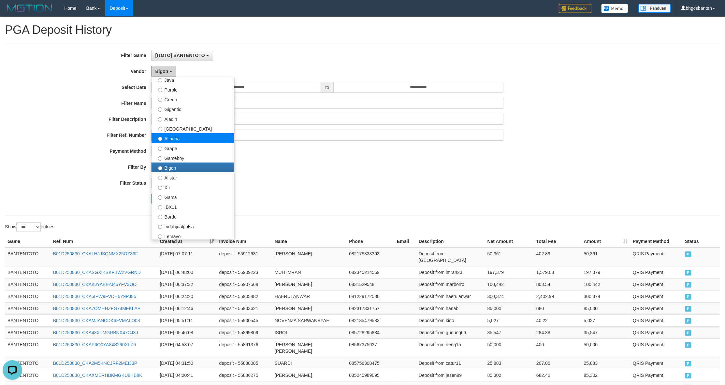
scroll to position [87, 0]
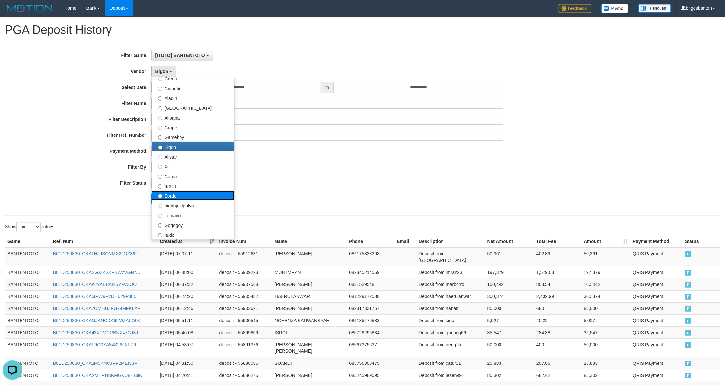
click at [174, 197] on label "Borde" at bounding box center [193, 196] width 83 height 10
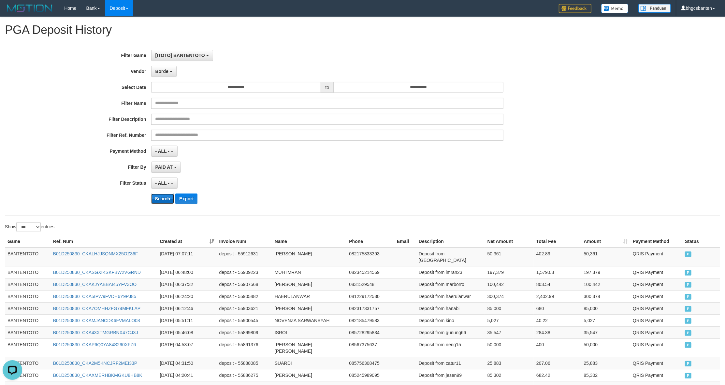
click at [158, 199] on button "Search" at bounding box center [162, 199] width 23 height 10
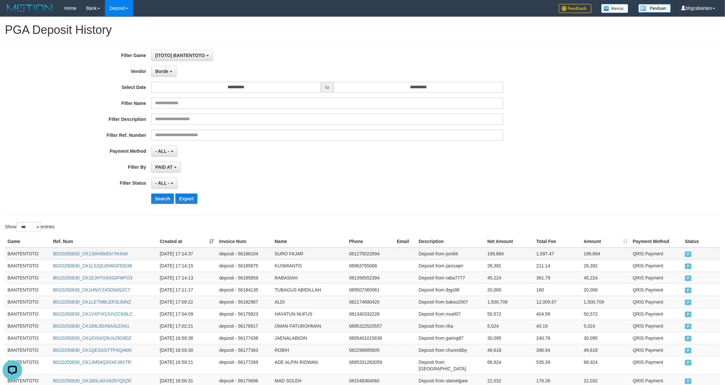
click at [16, 251] on td "BANTENTOTO" at bounding box center [28, 254] width 46 height 12
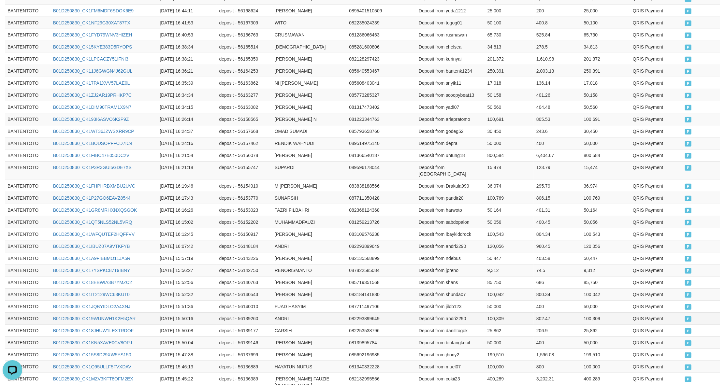
scroll to position [512, 0]
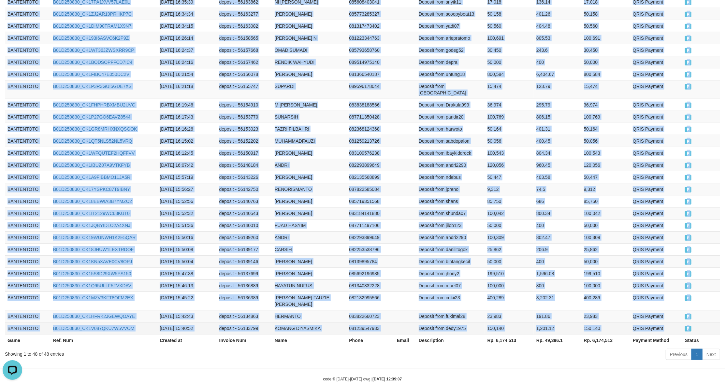
click at [704, 322] on td "P" at bounding box center [701, 328] width 38 height 12
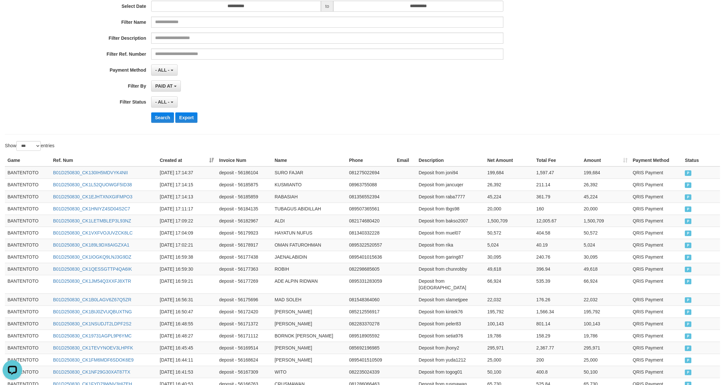
scroll to position [0, 0]
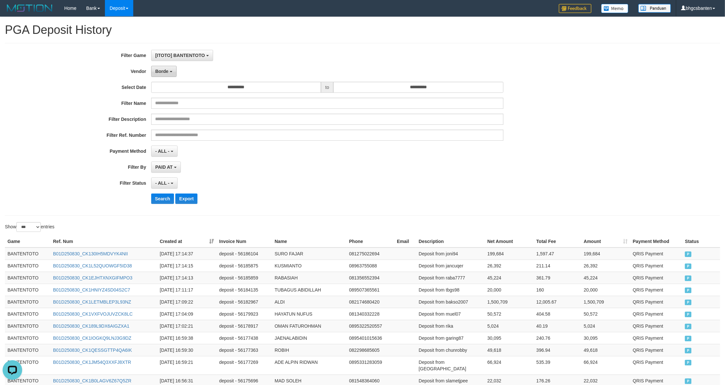
drag, startPoint x: 172, startPoint y: 75, endPoint x: 161, endPoint y: 75, distance: 11.1
click at [172, 75] on button "Borde" at bounding box center [163, 71] width 25 height 11
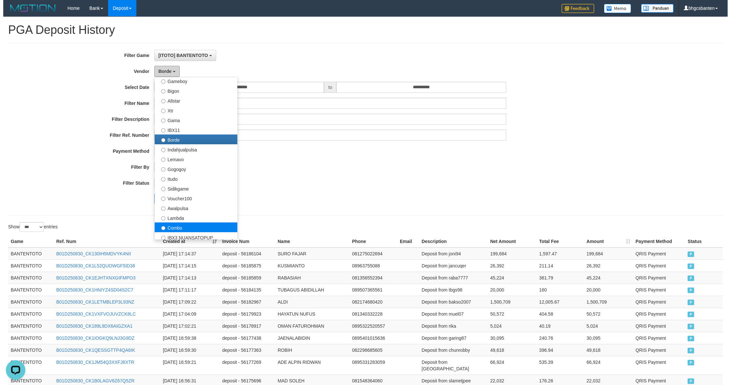
scroll to position [174, 0]
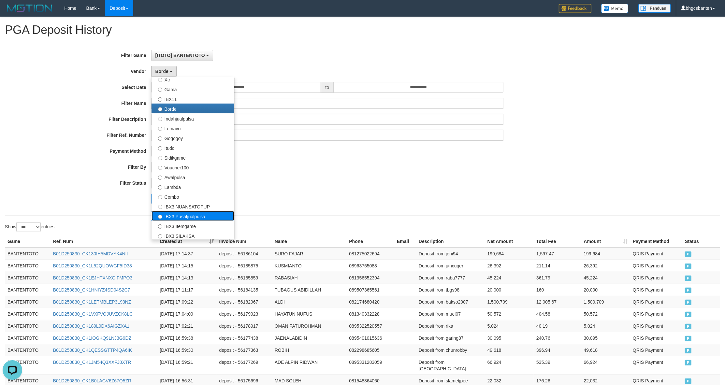
click at [194, 217] on label "IBX3 Pusatjualpulsa" at bounding box center [193, 216] width 83 height 10
select select "**********"
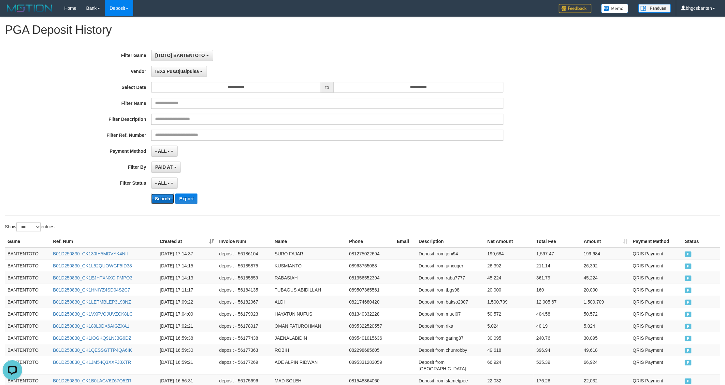
click at [158, 198] on button "Search" at bounding box center [162, 199] width 23 height 10
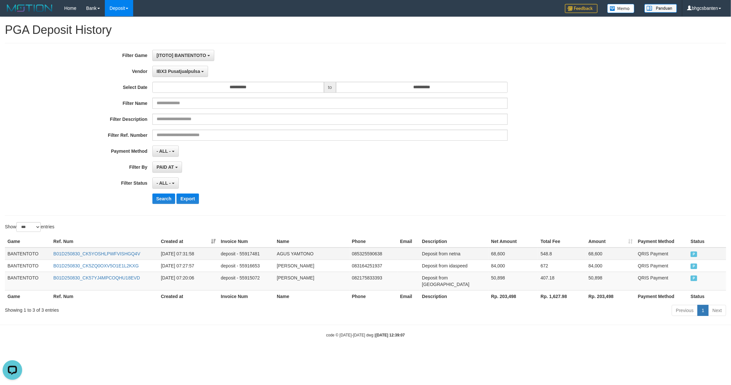
click at [22, 255] on td "BANTENTOTO" at bounding box center [28, 254] width 46 height 12
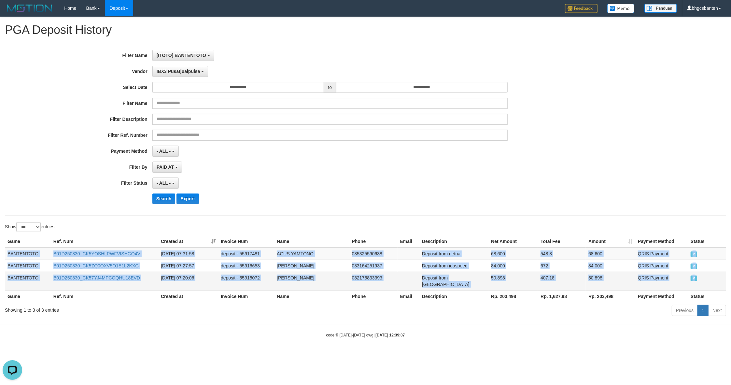
click at [708, 277] on td "P" at bounding box center [707, 281] width 38 height 19
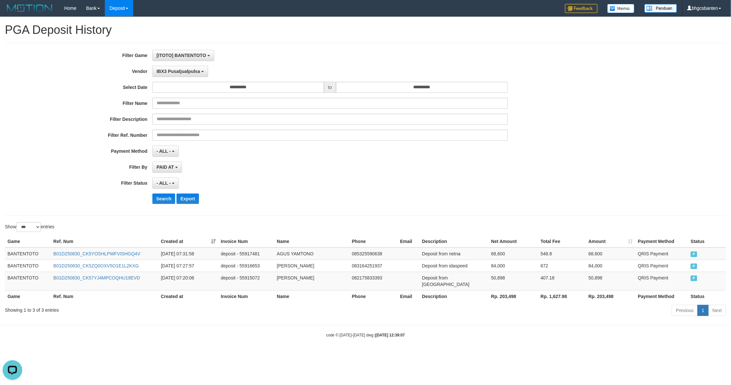
click at [108, 201] on div "Search Export" at bounding box center [305, 199] width 610 height 10
